Goal: Task Accomplishment & Management: Manage account settings

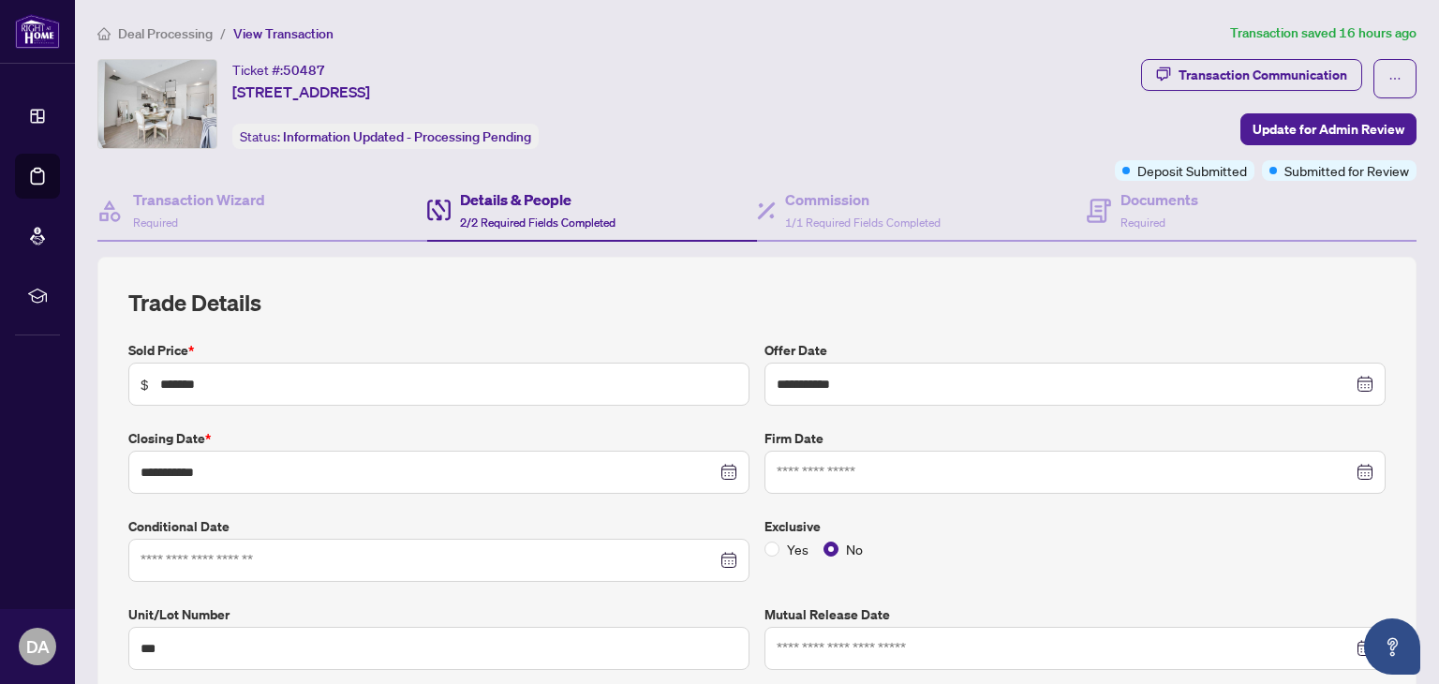
click at [149, 35] on span "Deal Processing" at bounding box center [165, 33] width 95 height 17
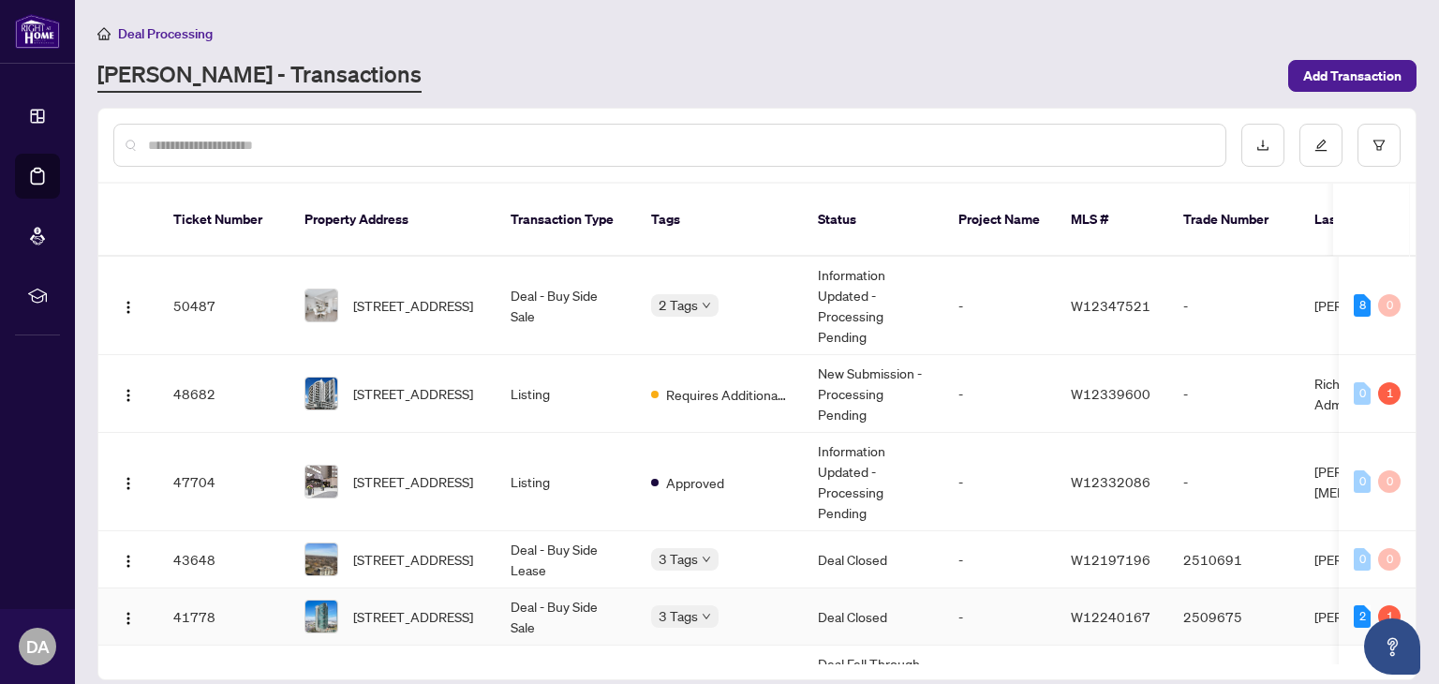
click at [558, 589] on td "Deal - Buy Side Sale" at bounding box center [566, 616] width 141 height 57
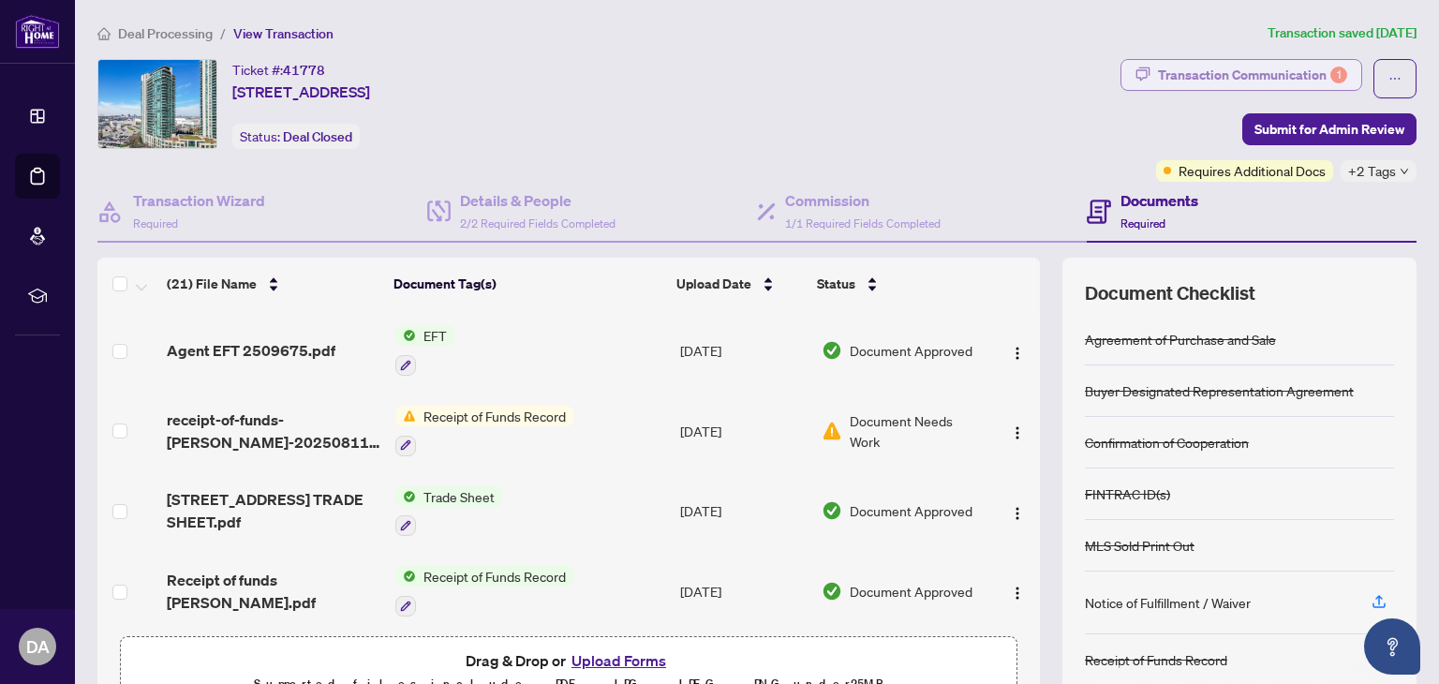
click at [1265, 73] on div "Transaction Communication 1" at bounding box center [1252, 75] width 189 height 30
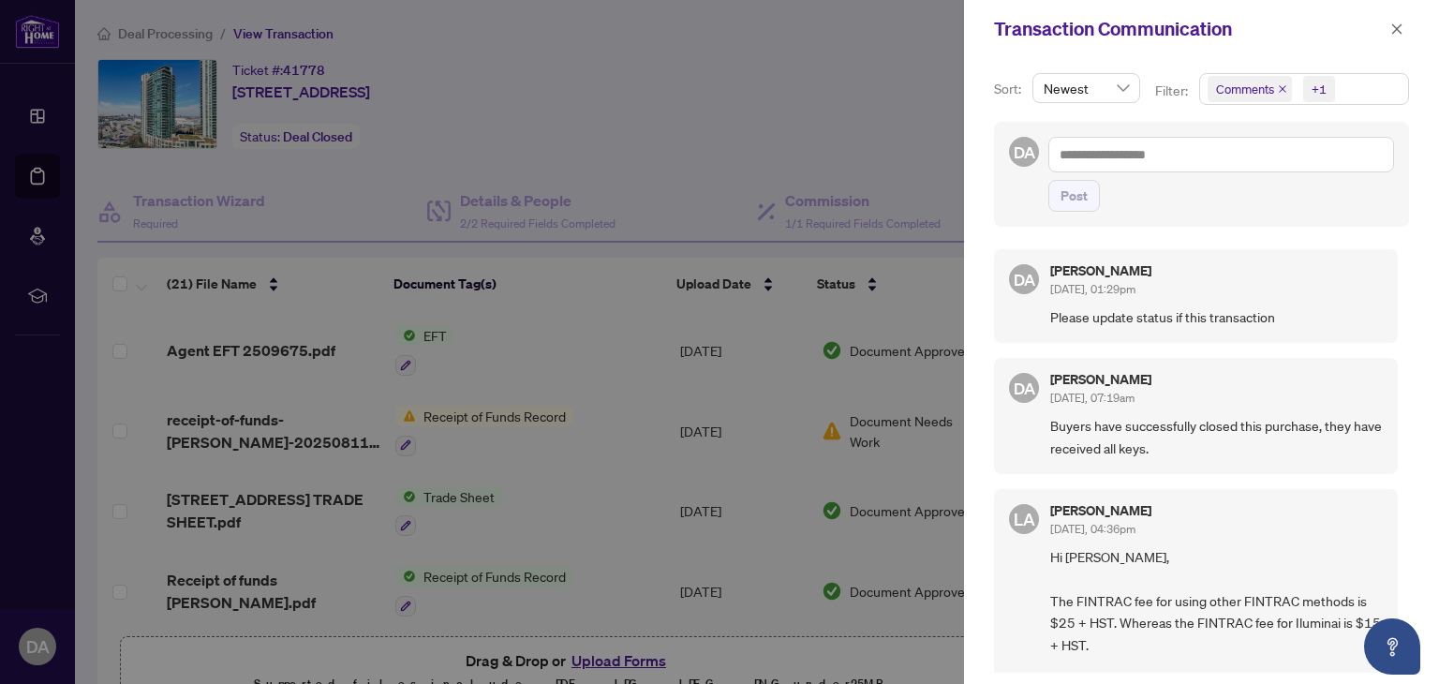
click at [603, 414] on div at bounding box center [719, 342] width 1439 height 684
click at [1395, 25] on icon "close" at bounding box center [1396, 28] width 13 height 13
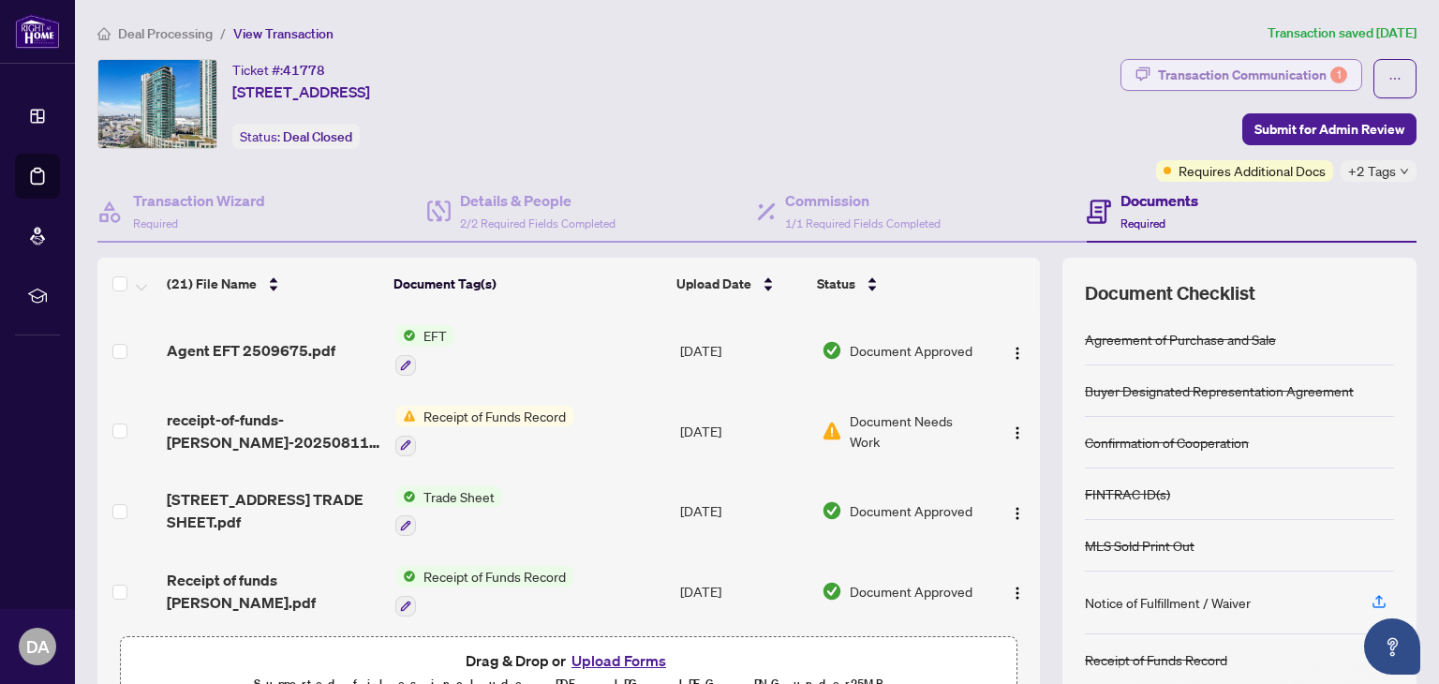
click at [1252, 66] on div "Transaction Communication 1" at bounding box center [1252, 75] width 189 height 30
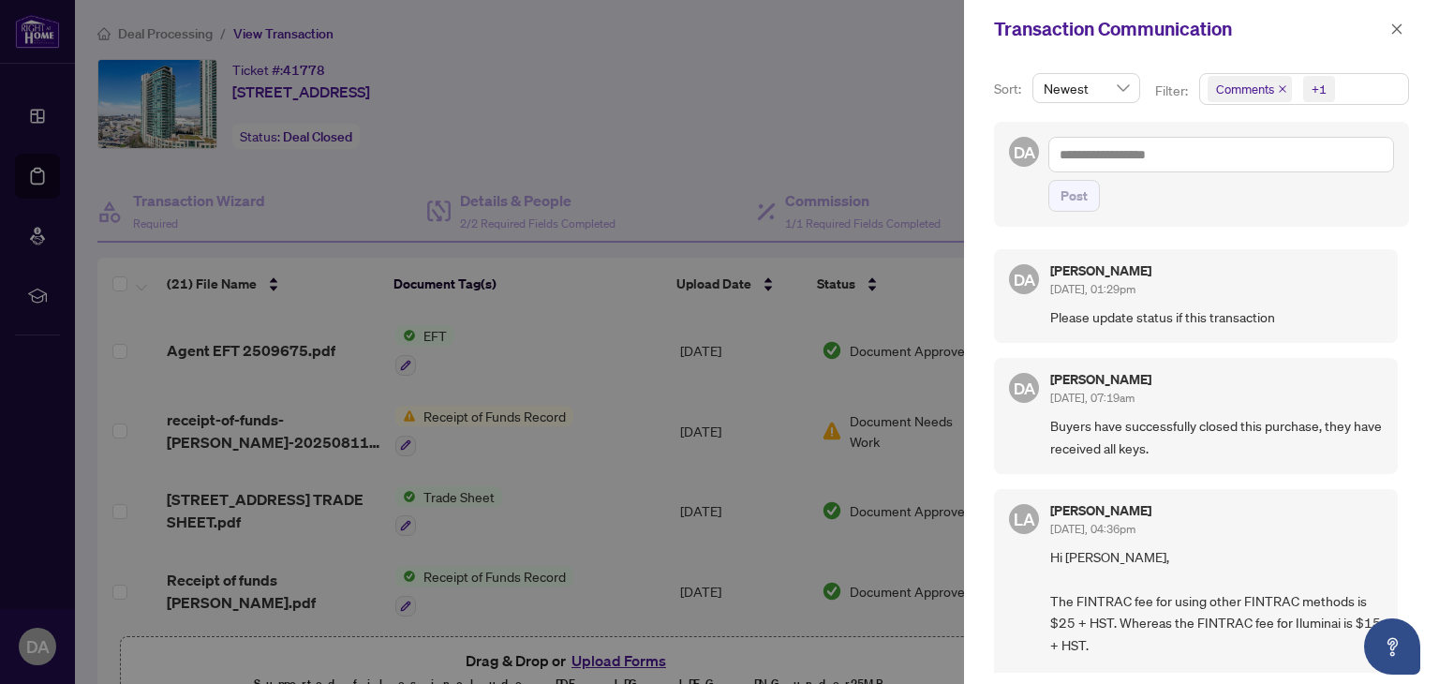
click at [845, 125] on div at bounding box center [719, 342] width 1439 height 684
click at [1400, 20] on span "button" at bounding box center [1396, 29] width 13 height 30
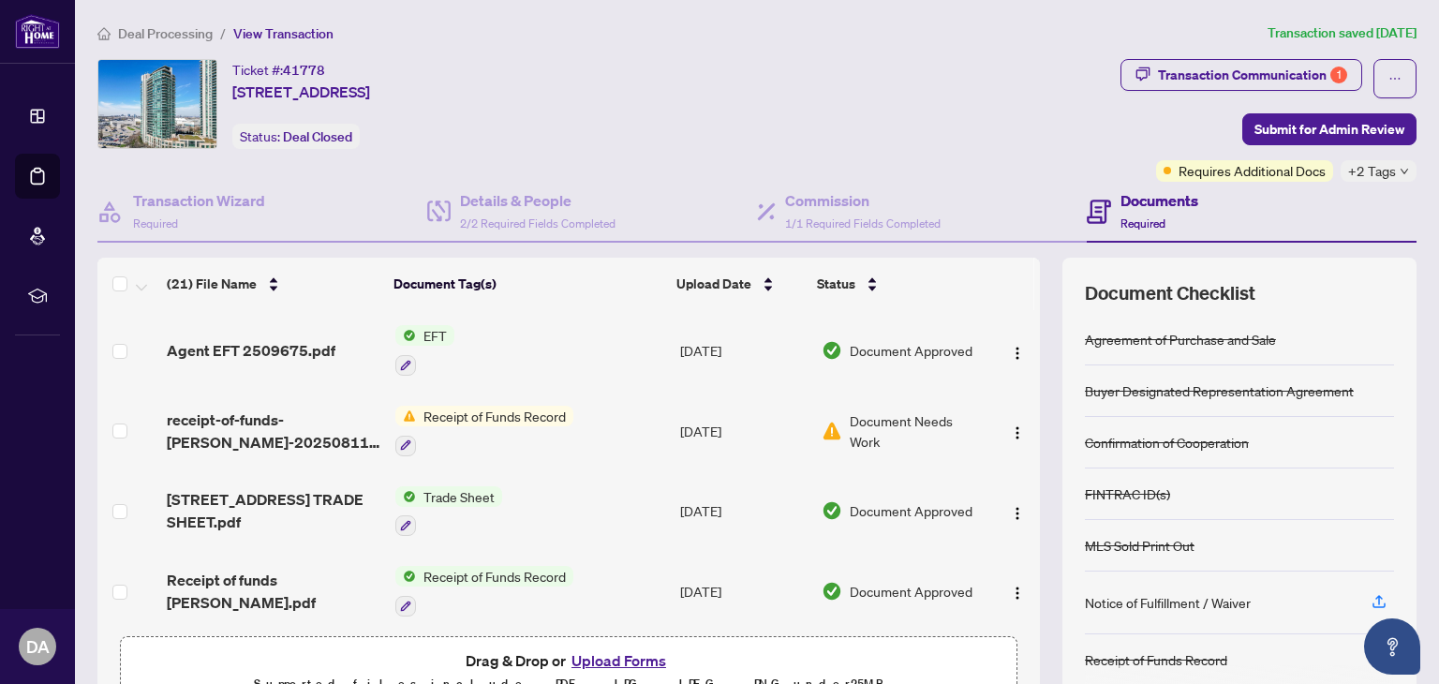
click at [947, 421] on span "Document Needs Work" at bounding box center [916, 430] width 133 height 41
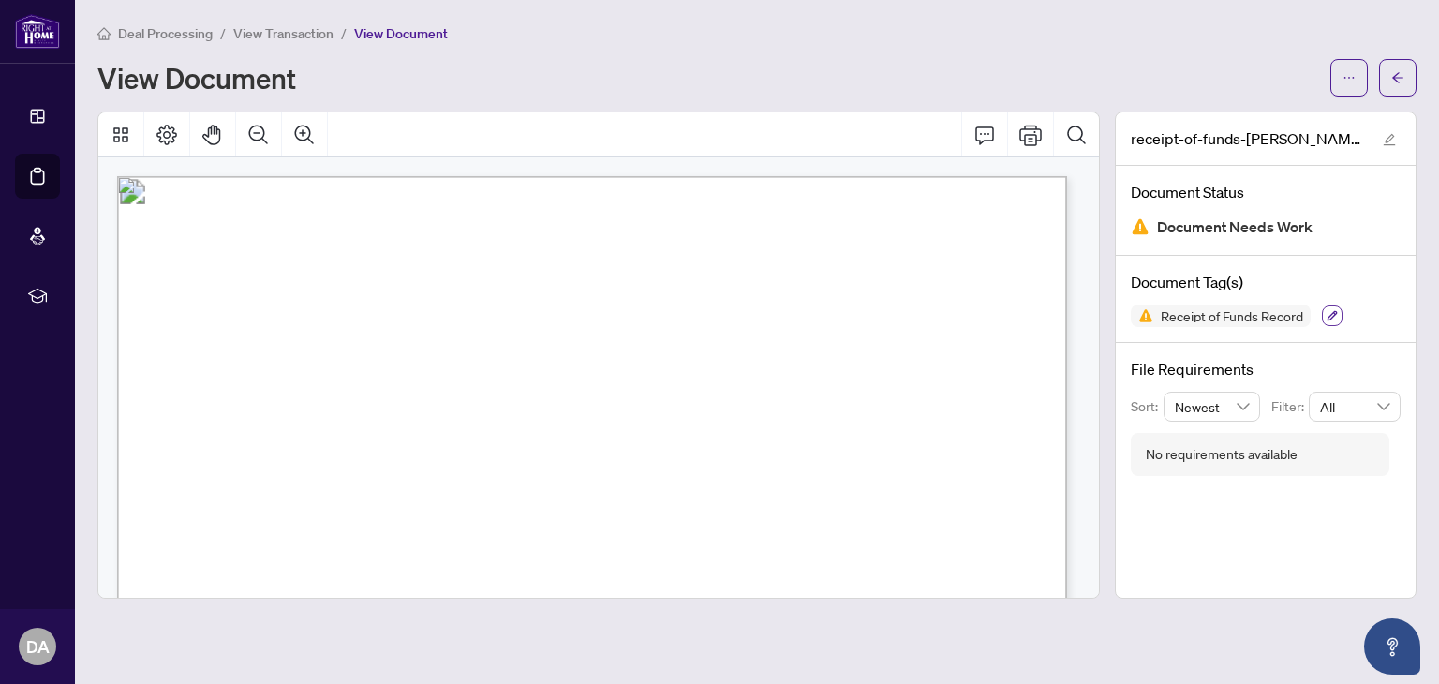
click at [1326, 319] on icon "button" at bounding box center [1331, 315] width 11 height 11
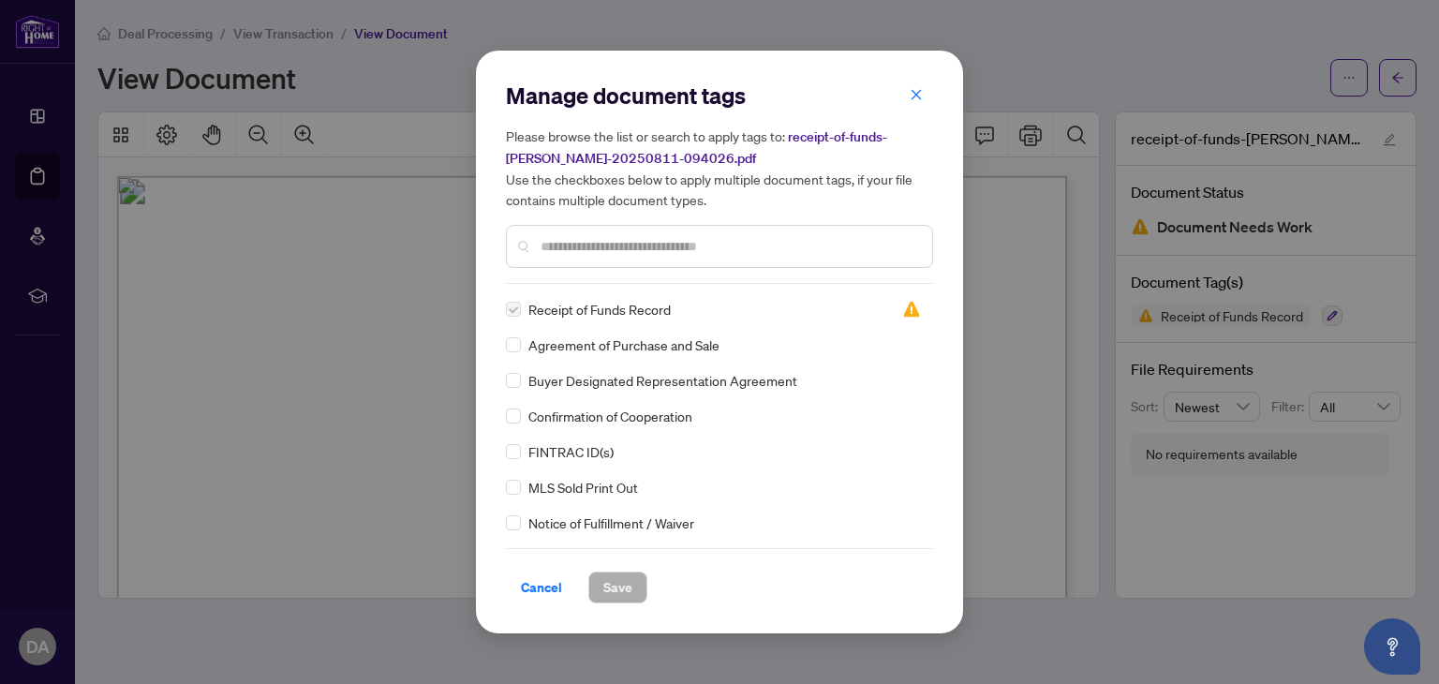
click at [513, 307] on label at bounding box center [513, 309] width 15 height 21
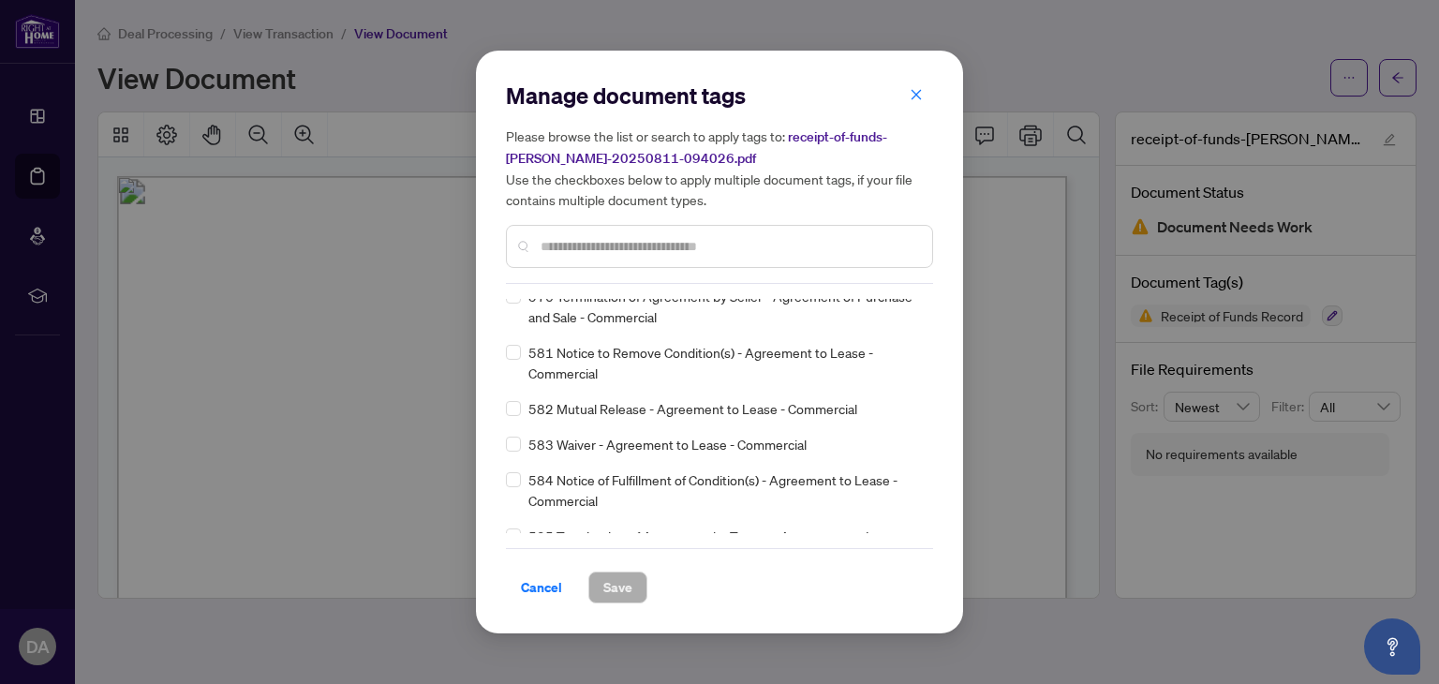
scroll to position [13336, 0]
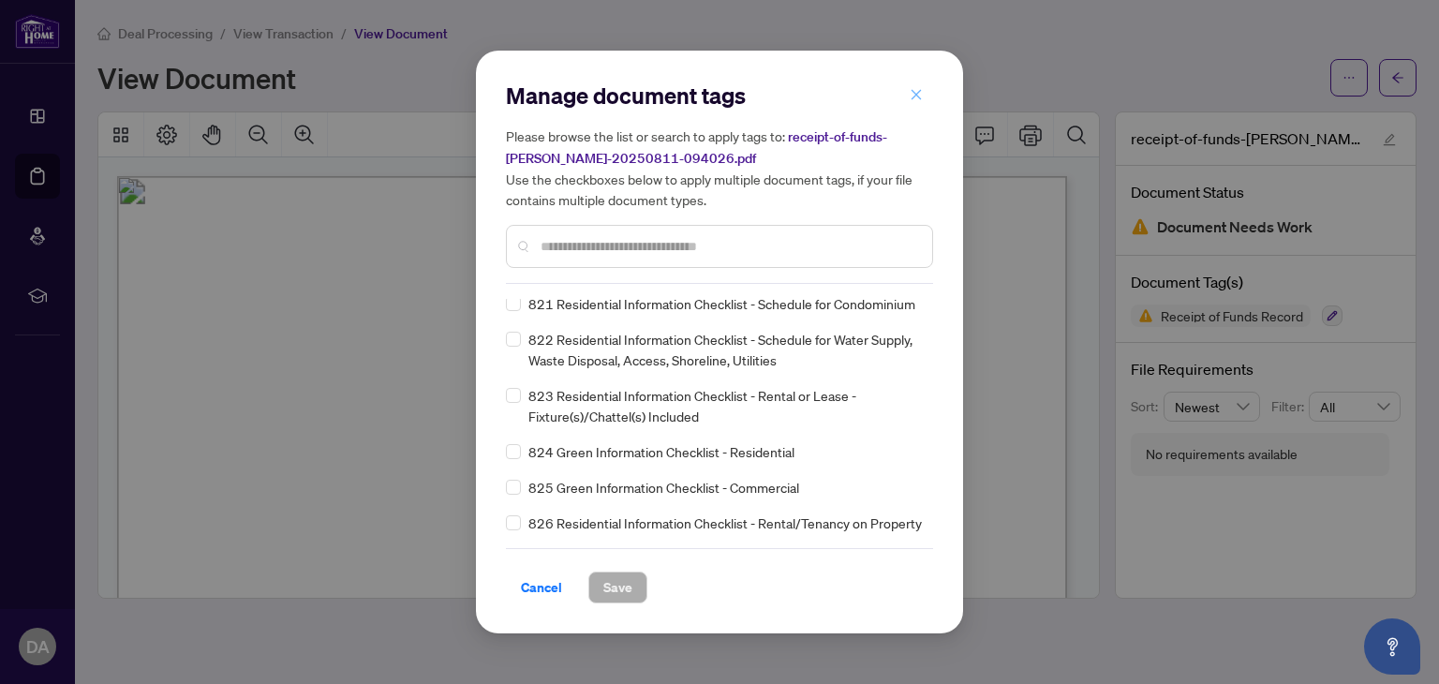
click at [915, 97] on icon "close" at bounding box center [916, 94] width 13 height 13
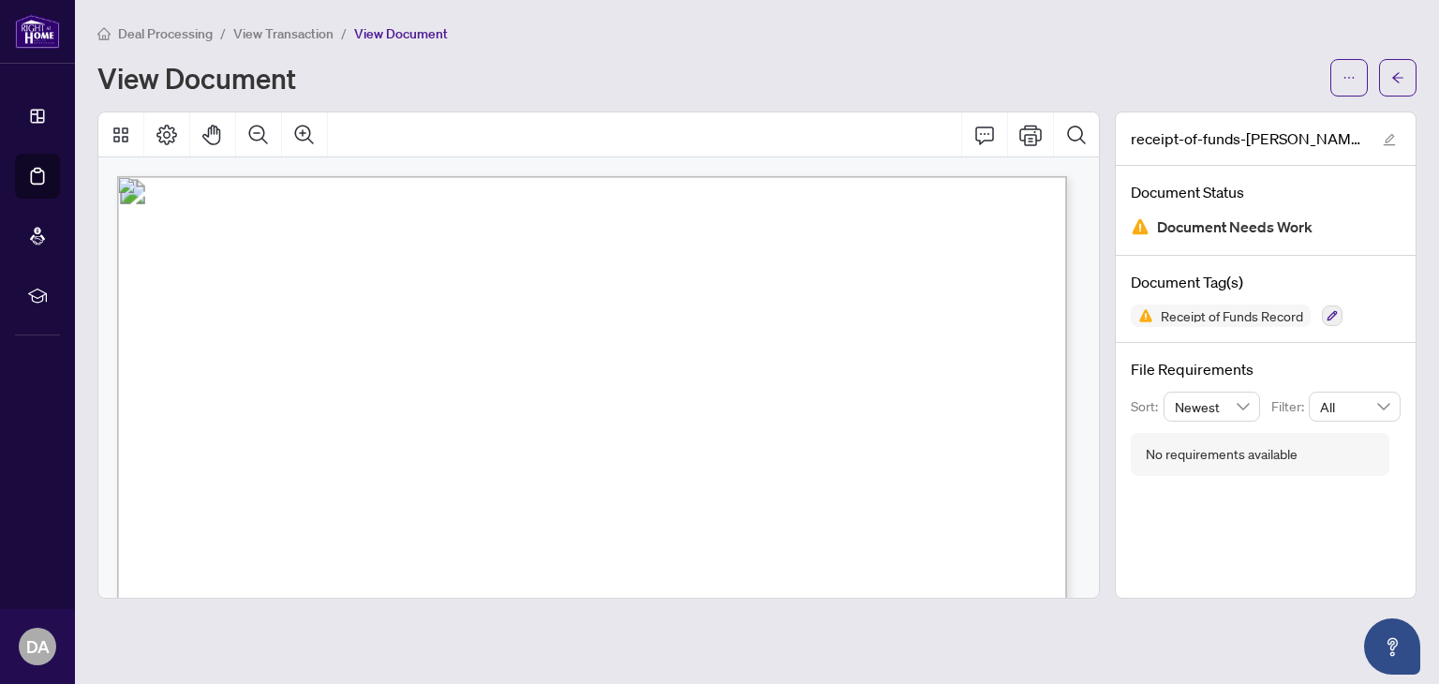
click at [135, 25] on span "Deal Processing" at bounding box center [165, 33] width 95 height 17
